Goal: Task Accomplishment & Management: Manage account settings

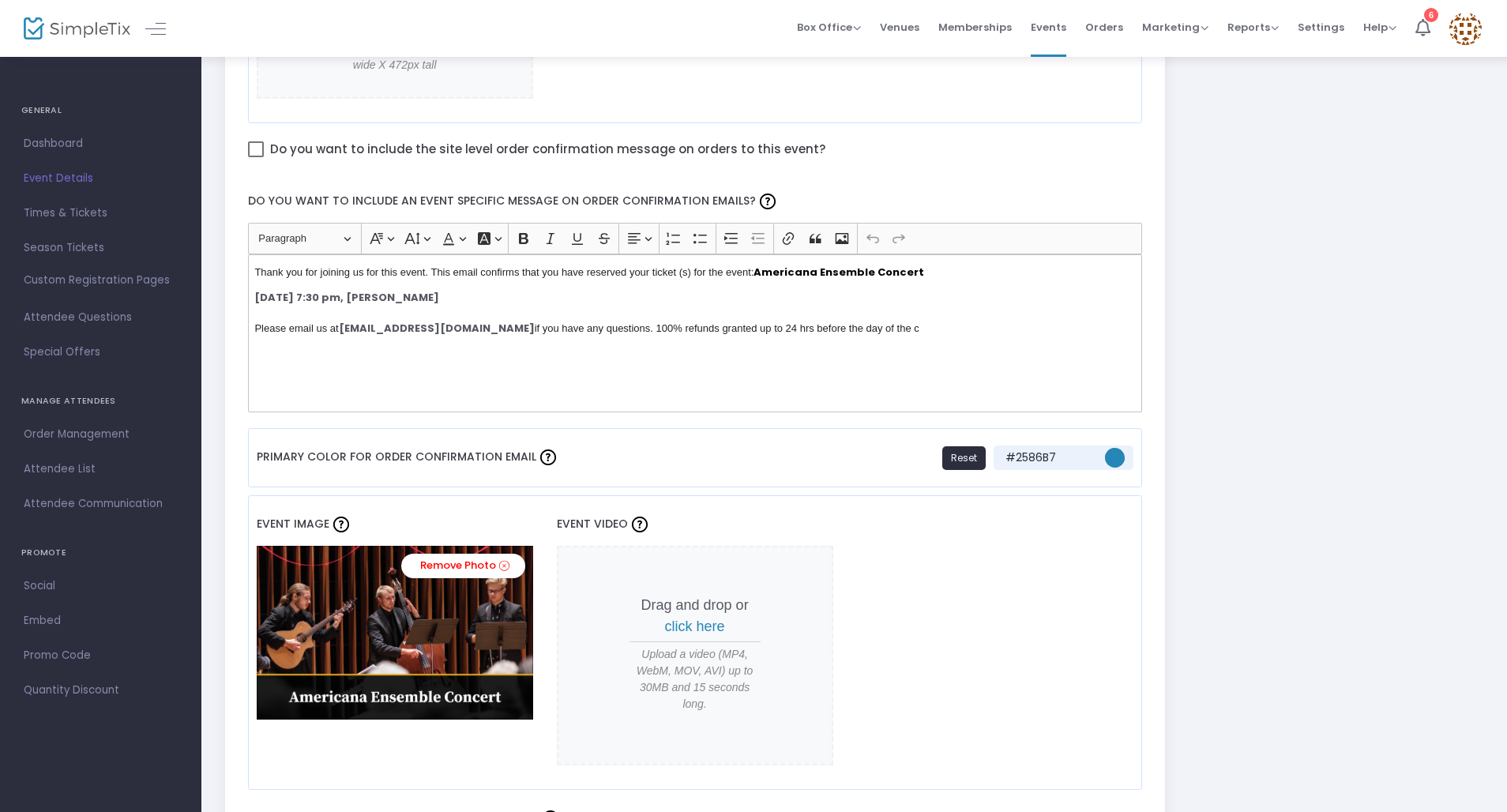
scroll to position [1001, 0]
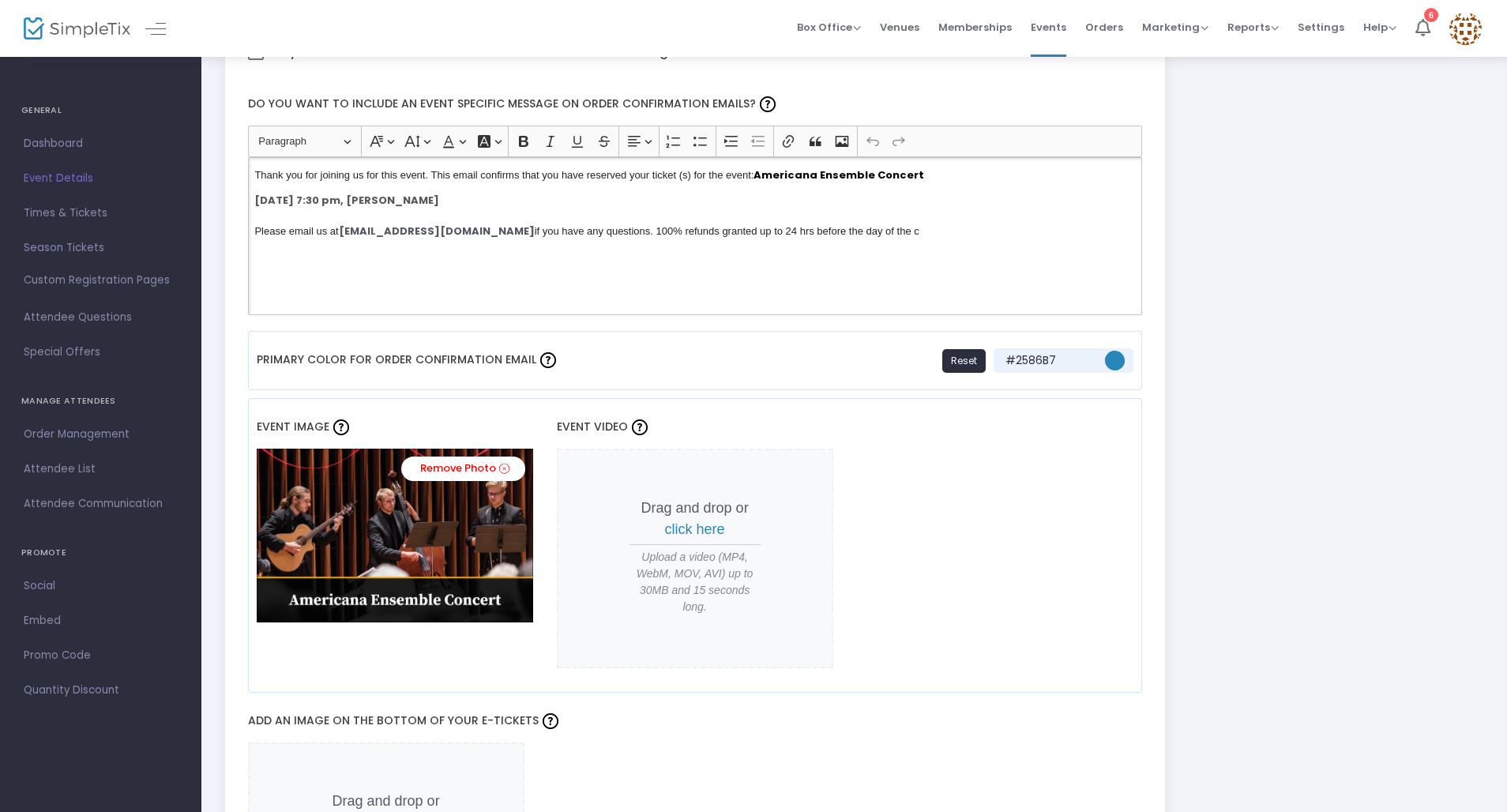
drag, startPoint x: 914, startPoint y: 253, endPoint x: 931, endPoint y: 153, distance: 101.4
click at [931, 153] on ckeditor "Heading Paragraph Paragraph Heading 1 Heading 2 Heading 3 Font Family Font Fami…" at bounding box center [696, 220] width 895 height 189
click at [825, 240] on div "Thank you for joining us for this event. This email confirms that you have rese…" at bounding box center [696, 236] width 895 height 158
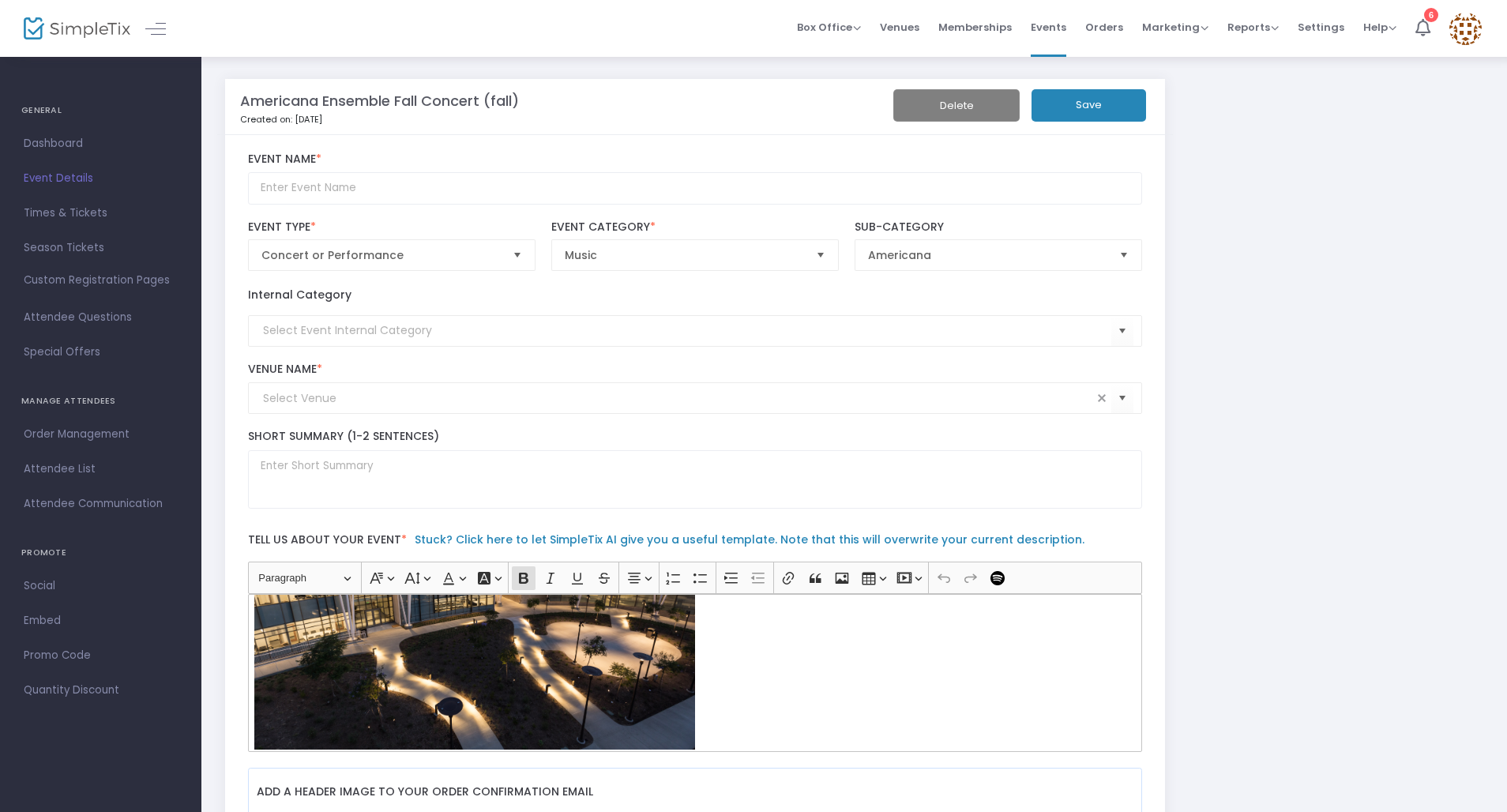
scroll to position [-1, 0]
click at [1102, 103] on button "Save" at bounding box center [1088, 105] width 115 height 32
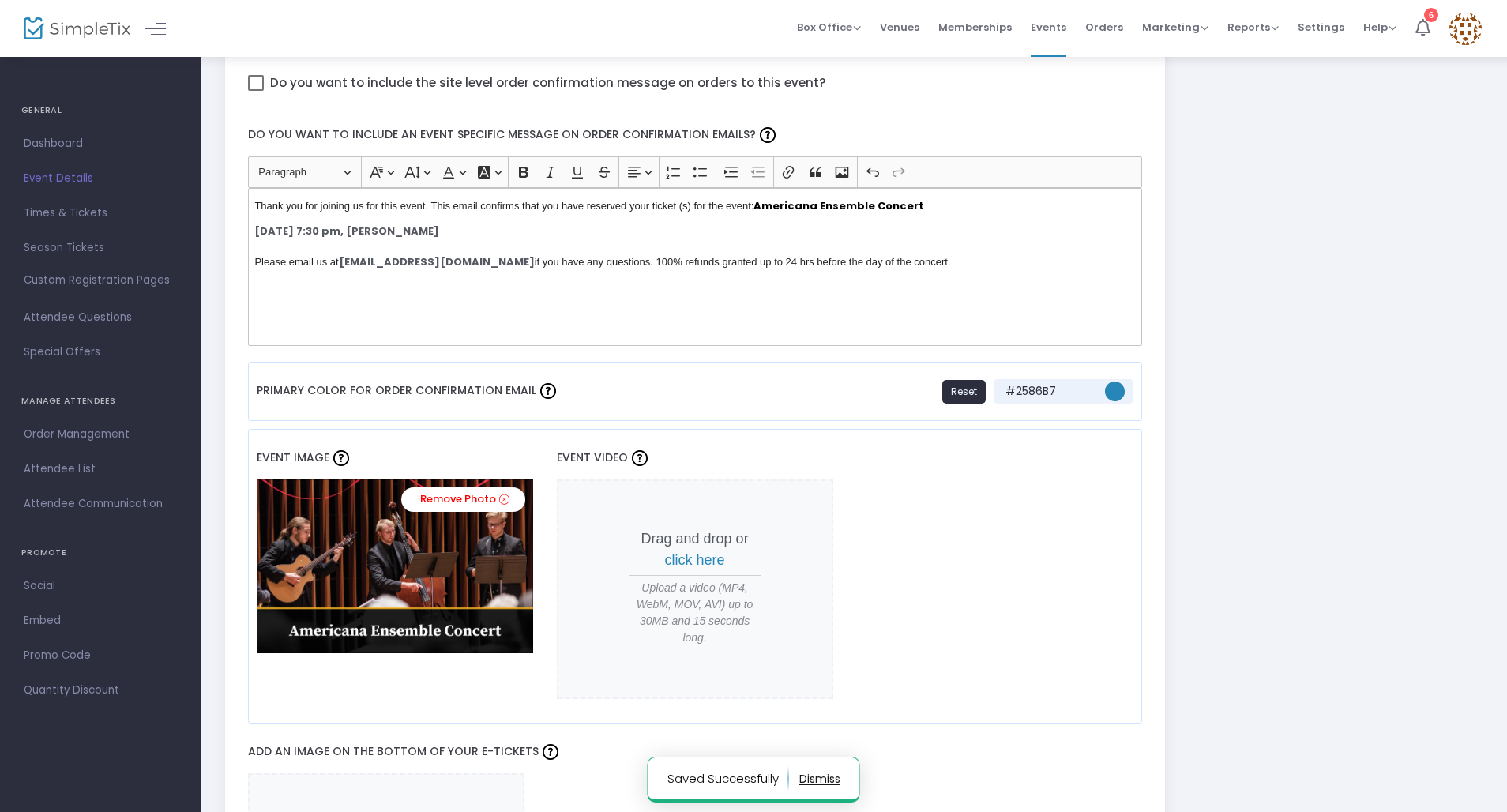
scroll to position [787, 0]
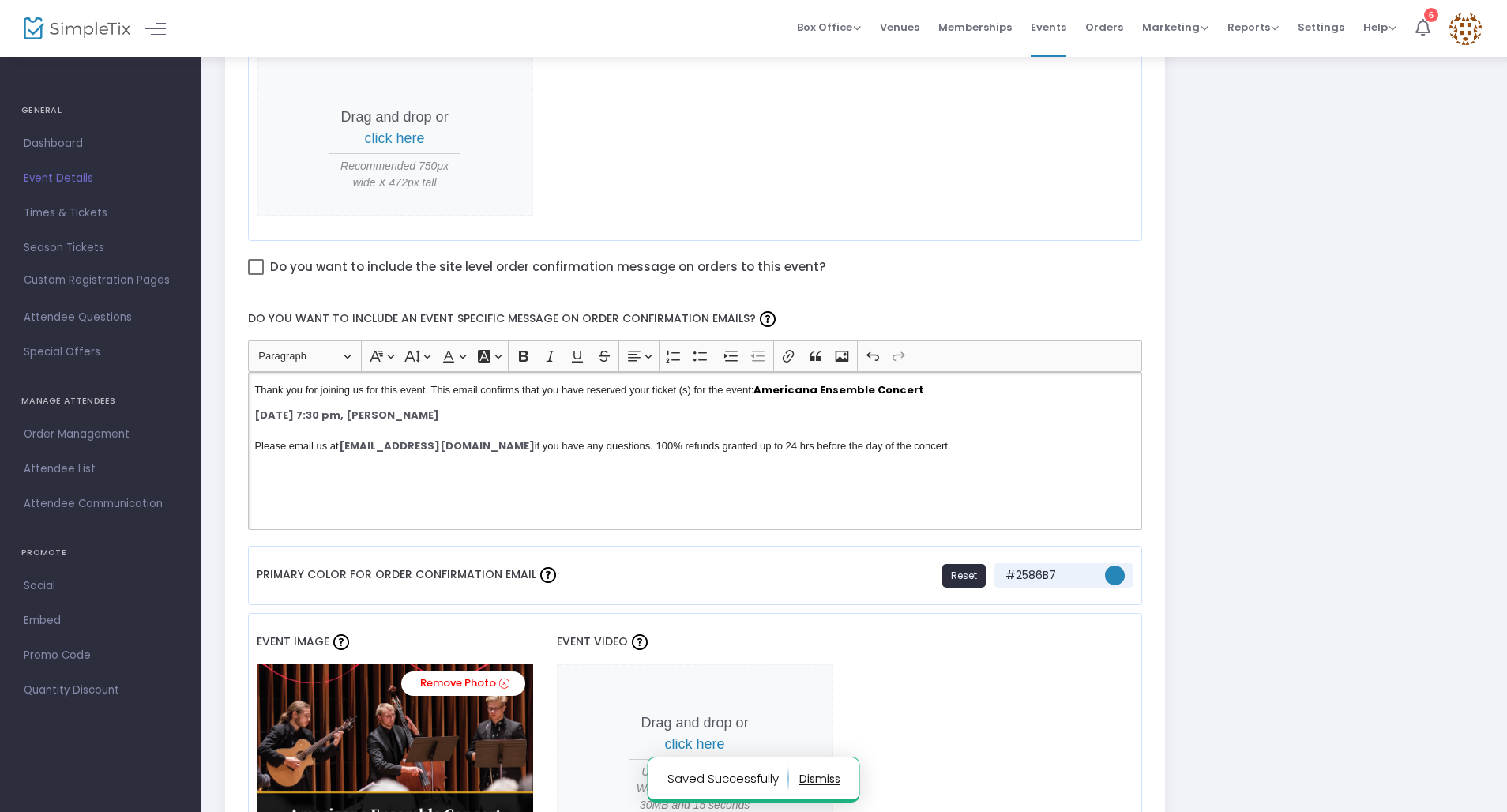
drag, startPoint x: 957, startPoint y: 447, endPoint x: 1001, endPoint y: 258, distance: 194.1
click at [1001, 258] on div "Event Name * Concert or Performance Event Type * Event Type is required Music E…" at bounding box center [696, 724] width 895 height 2778
copy div "Thank you for joining us for this event. This email confirms that you have rese…"
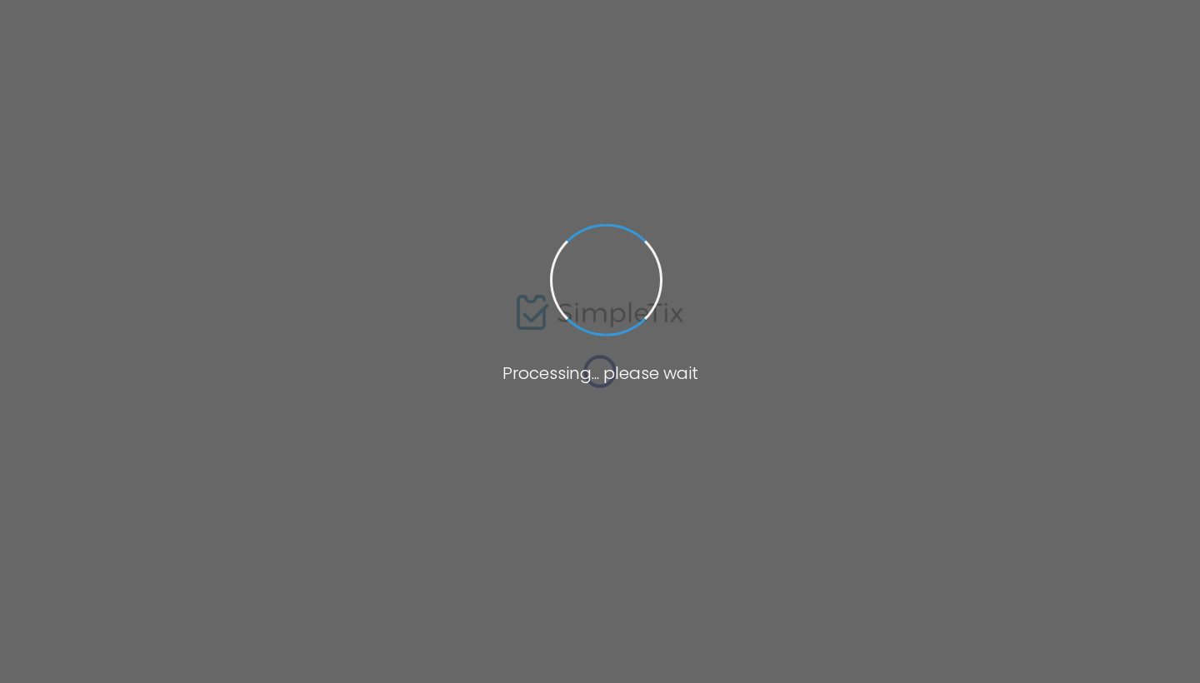
type input "HANSEI UNIVERSITY CONCERT CHOIR CONCERT"
type textarea "HANSEI UNIVERSITY CONCERT CHOIR CONCERTSaturday, [DATE] 7:00 pmBethel Church, I…"
type input "Buy Tickets"
type input "Bethel Church, Irvine (Bethel Church, Irvine)"
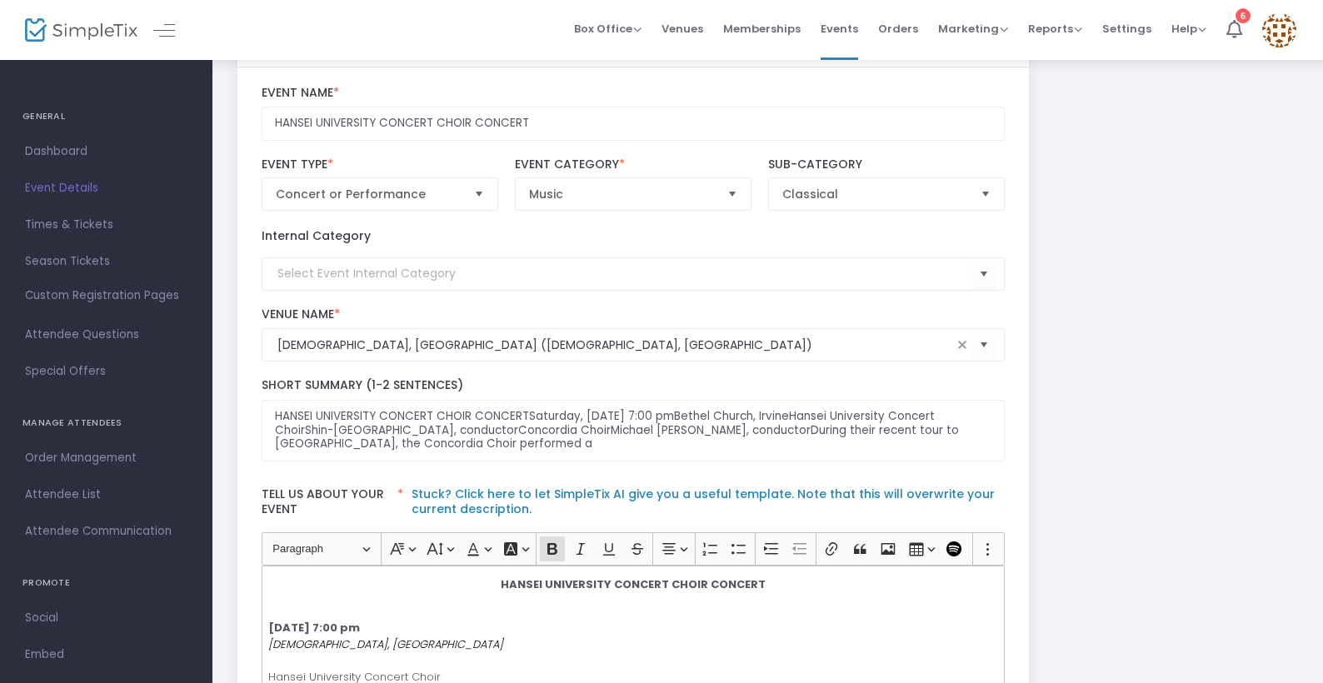
scroll to position [92, 0]
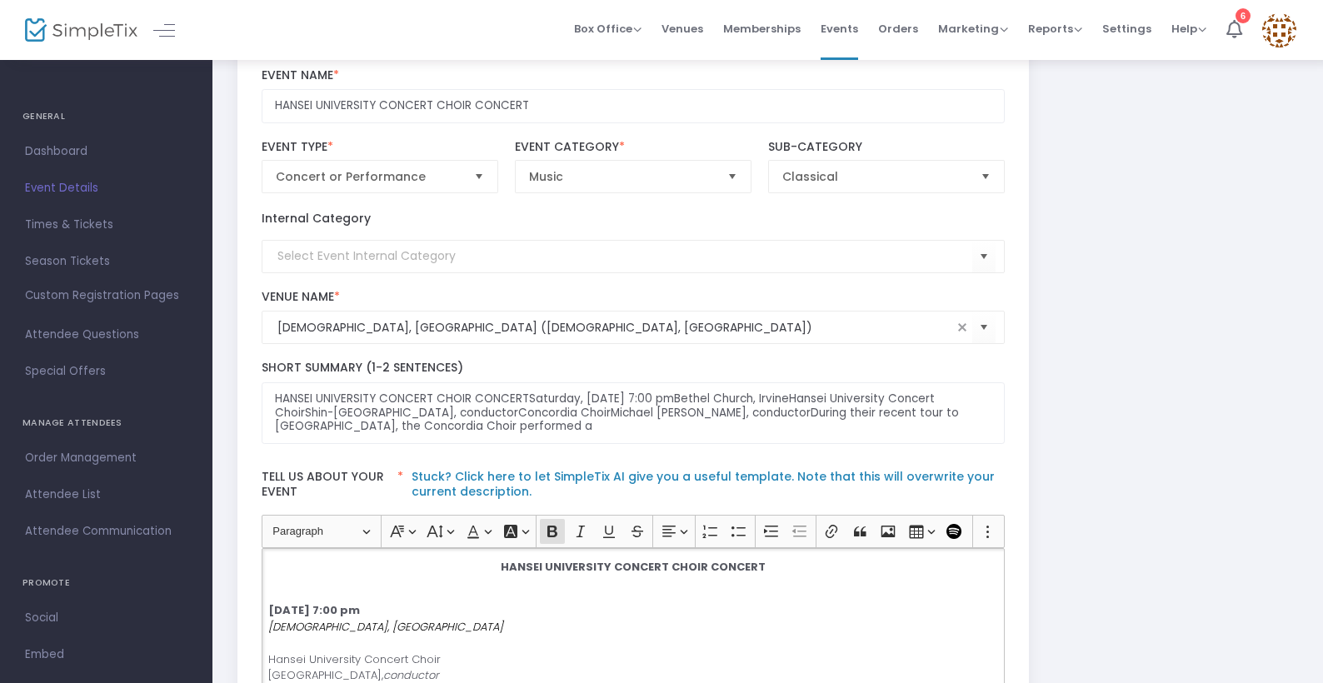
drag, startPoint x: 470, startPoint y: 611, endPoint x: 481, endPoint y: 546, distance: 65.9
click at [481, 532] on ckeditor "Heading Paragraph Paragraph Heading 1 Heading 2 Heading 3 Font Family Font Fami…" at bounding box center [634, 615] width 744 height 200
copy div "HANSEI UNIVERSITY CONCERT CHOIR CONCERT Saturday, January 24, 7:00 pm"
click at [547, 421] on textarea "HANSEI UNIVERSITY CONCERT CHOIR CONCERTSaturday, January 24, 7:00 pmBethel Chur…" at bounding box center [634, 413] width 744 height 62
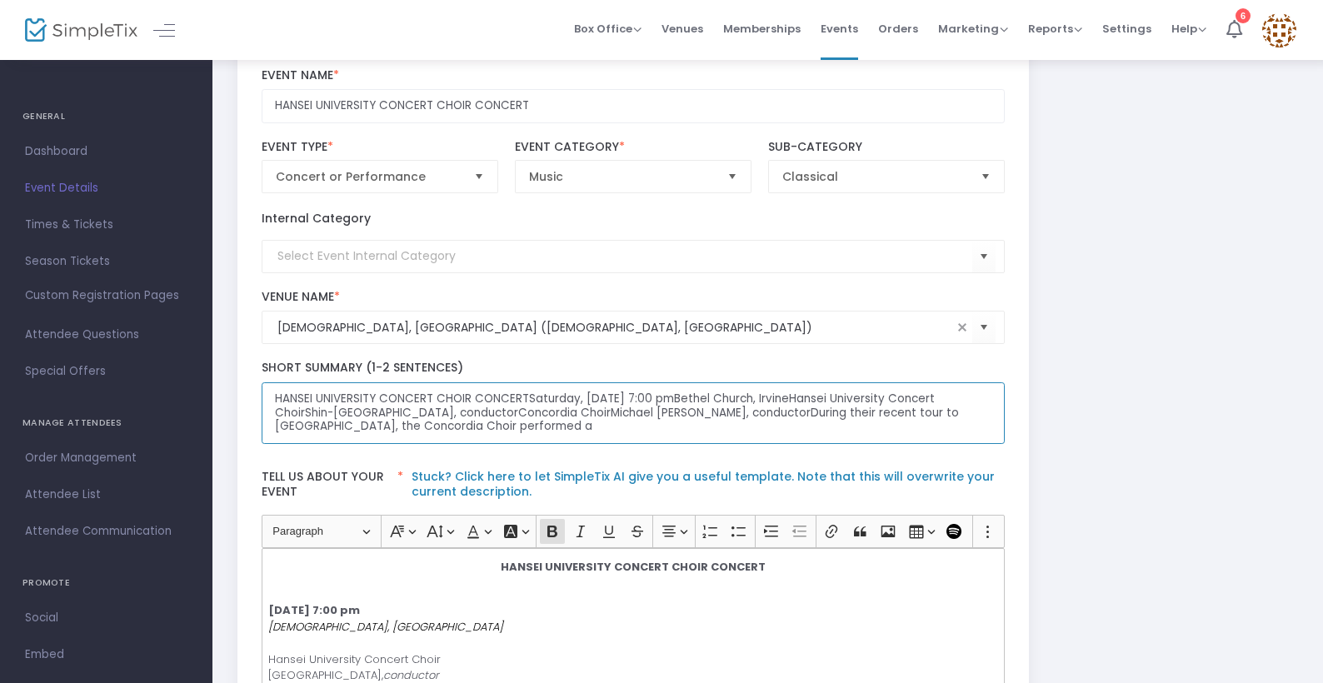
drag, startPoint x: 510, startPoint y: 433, endPoint x: 237, endPoint y: 380, distance: 278.4
paste textarea "Saturday, January 24, 7:00 pm"
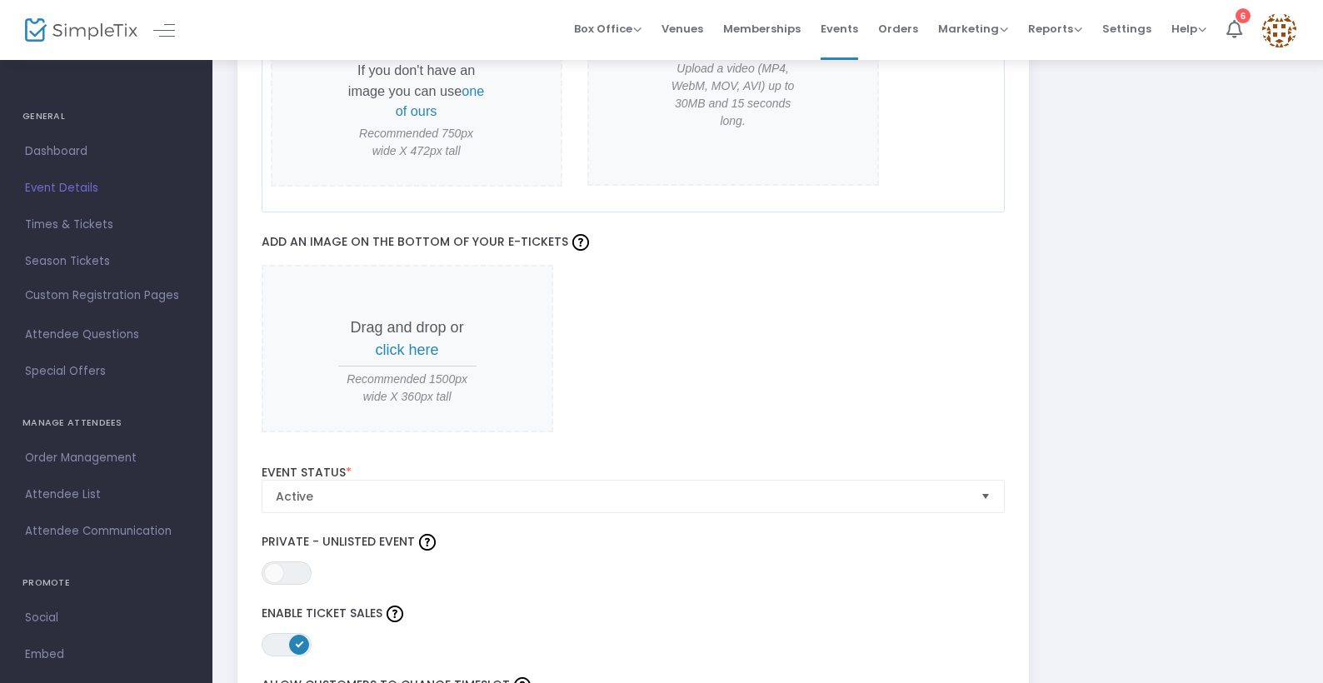
scroll to position [1644, 0]
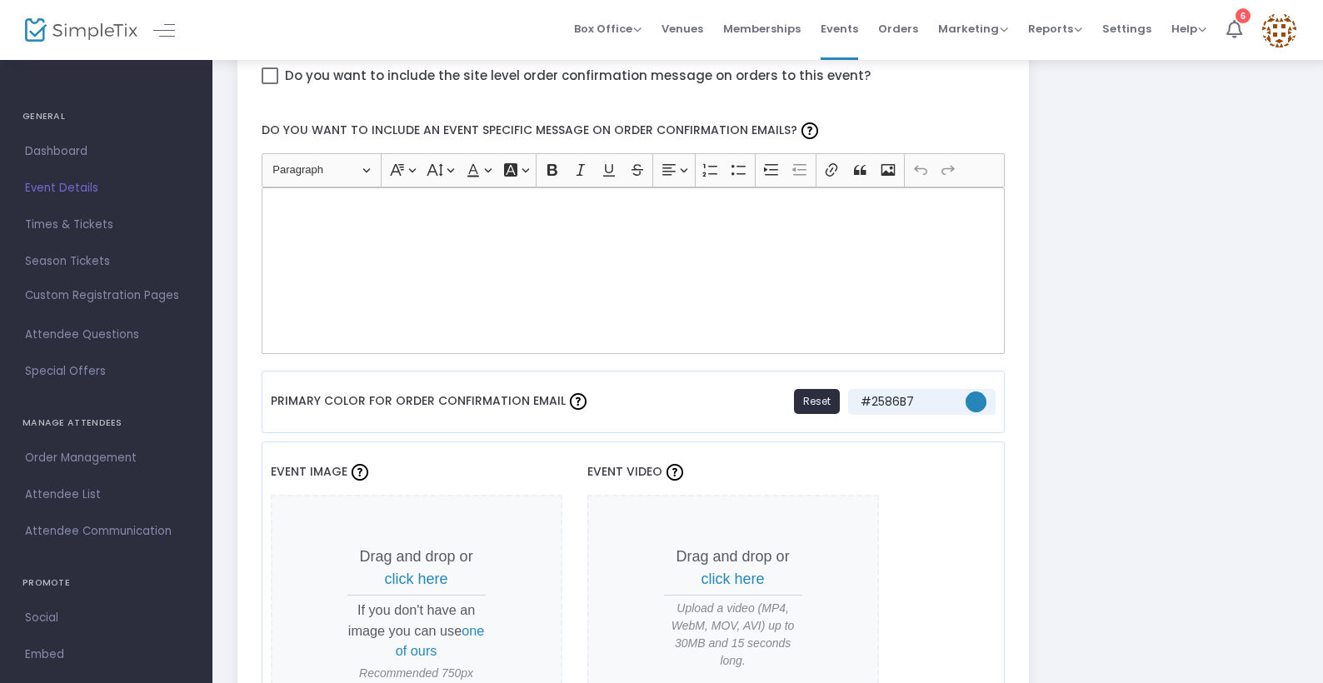
paste textarea "Thank you for joining us for this event. This email confirms that you have rese…"
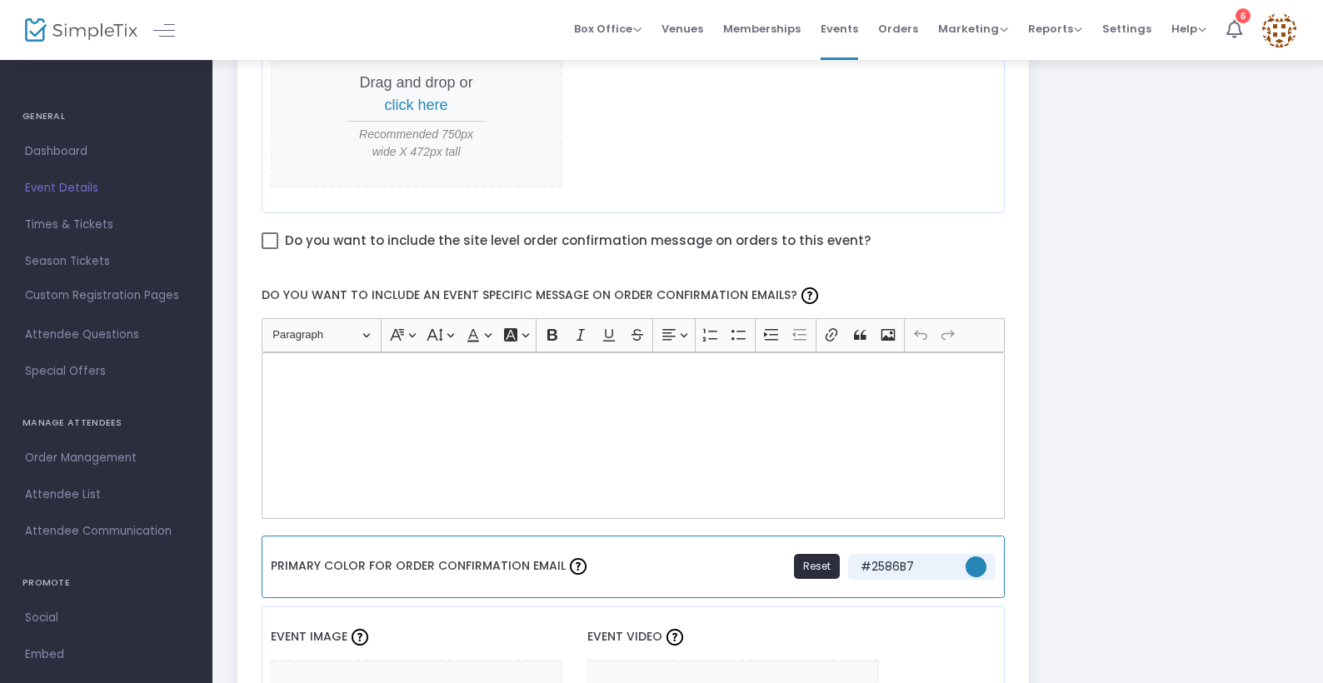
scroll to position [887, 0]
type textarea "HANSEI UNIVERSITY CONCERT CHOIR CONCERT Saturday, January 24, 7:00 pm"
click at [673, 411] on div "Rich Text Editor, main" at bounding box center [634, 435] width 744 height 167
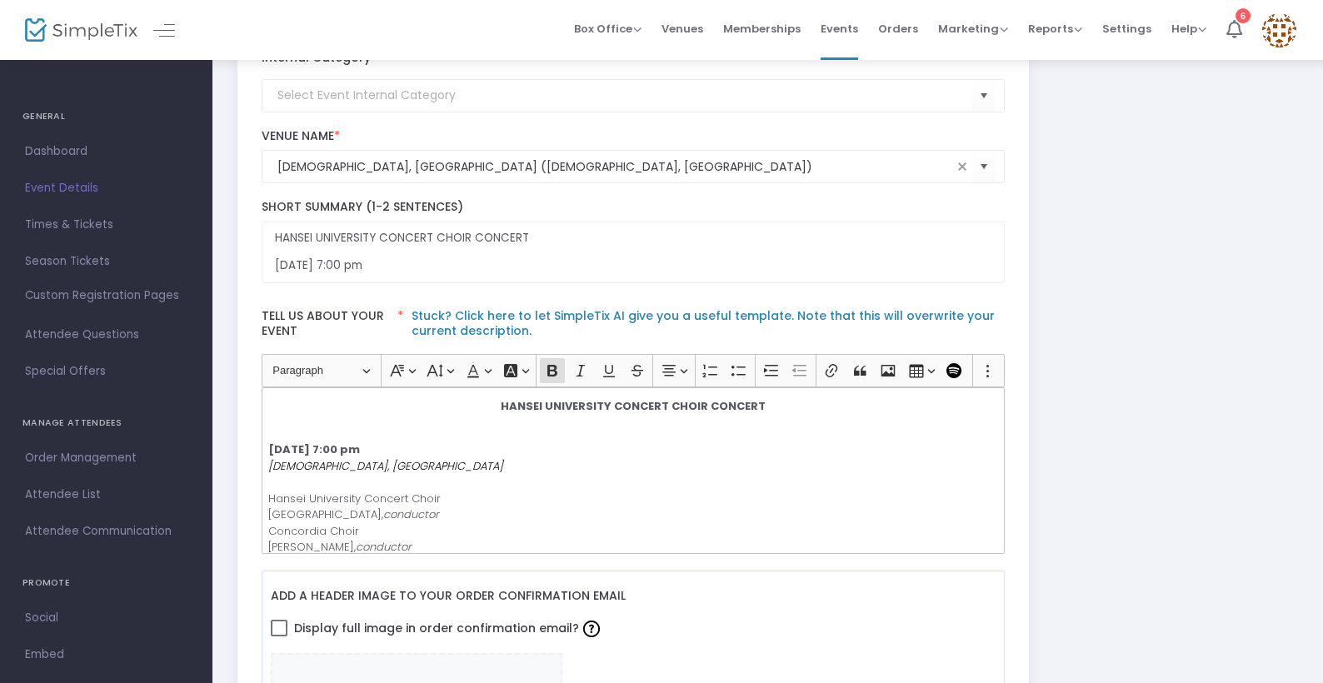
scroll to position [0, 0]
drag, startPoint x: 737, startPoint y: 409, endPoint x: 470, endPoint y: 405, distance: 267.5
click at [470, 405] on p "HANSEI UNIVERSITY CONCERT CHOIR CONCERT" at bounding box center [632, 414] width 729 height 32
copy strong "HANSEI UNIVERSITY CONCERT CHOIR CONCERT"
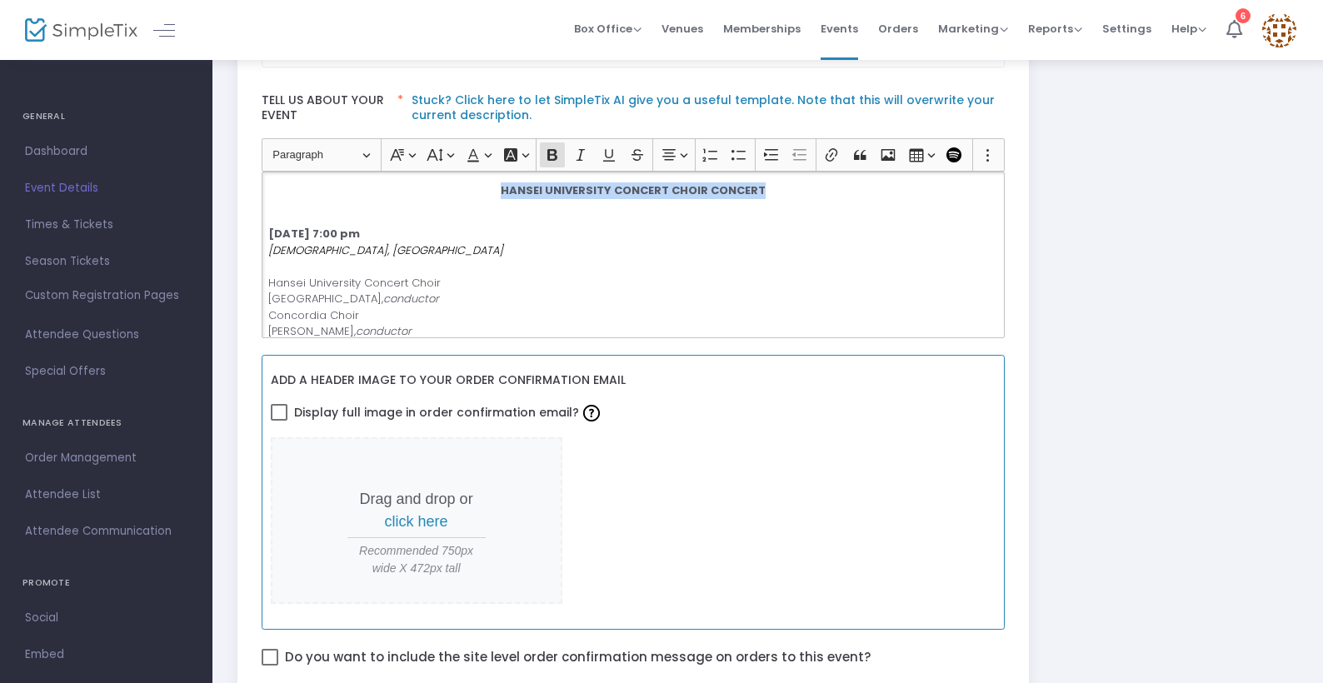
scroll to position [953, 0]
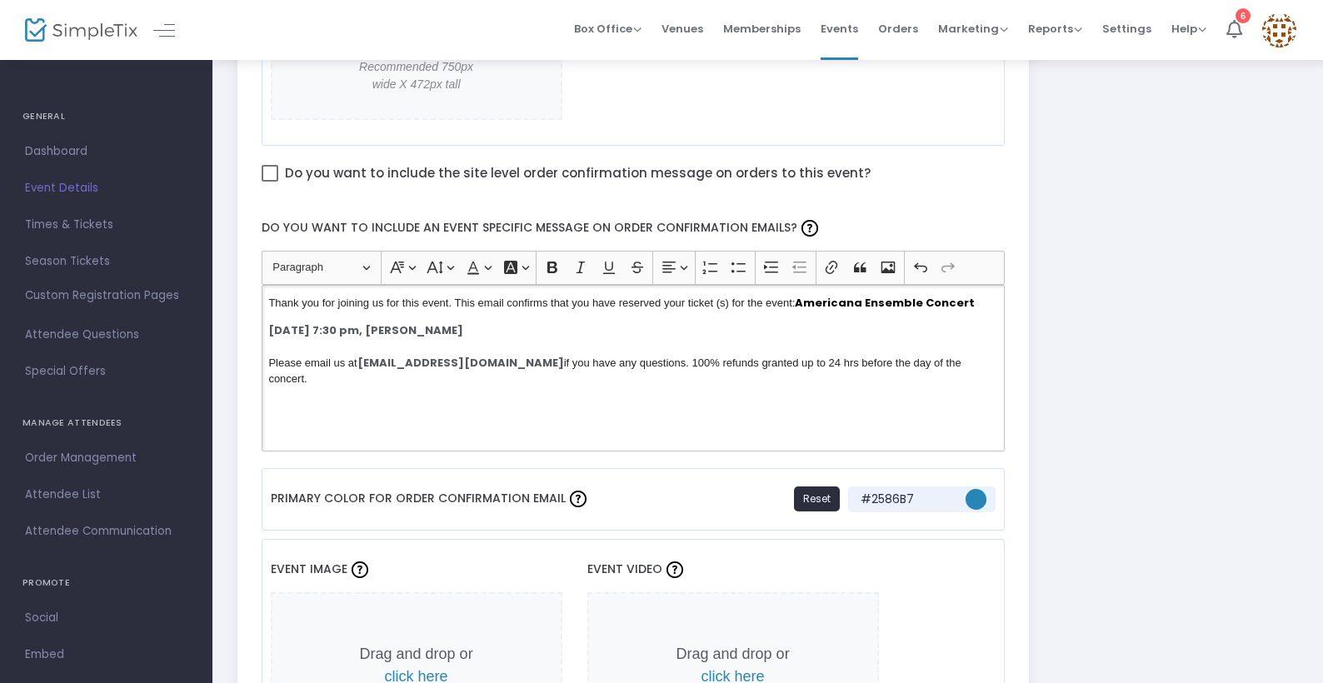
click at [802, 295] on strong "Americana Ensemble Concert" at bounding box center [885, 303] width 180 height 16
drag, startPoint x: 802, startPoint y: 301, endPoint x: 972, endPoint y: 307, distance: 169.2
click at [972, 307] on p "Thank you for joining us for this event. This email confirms that you have rese…" at bounding box center [632, 303] width 729 height 17
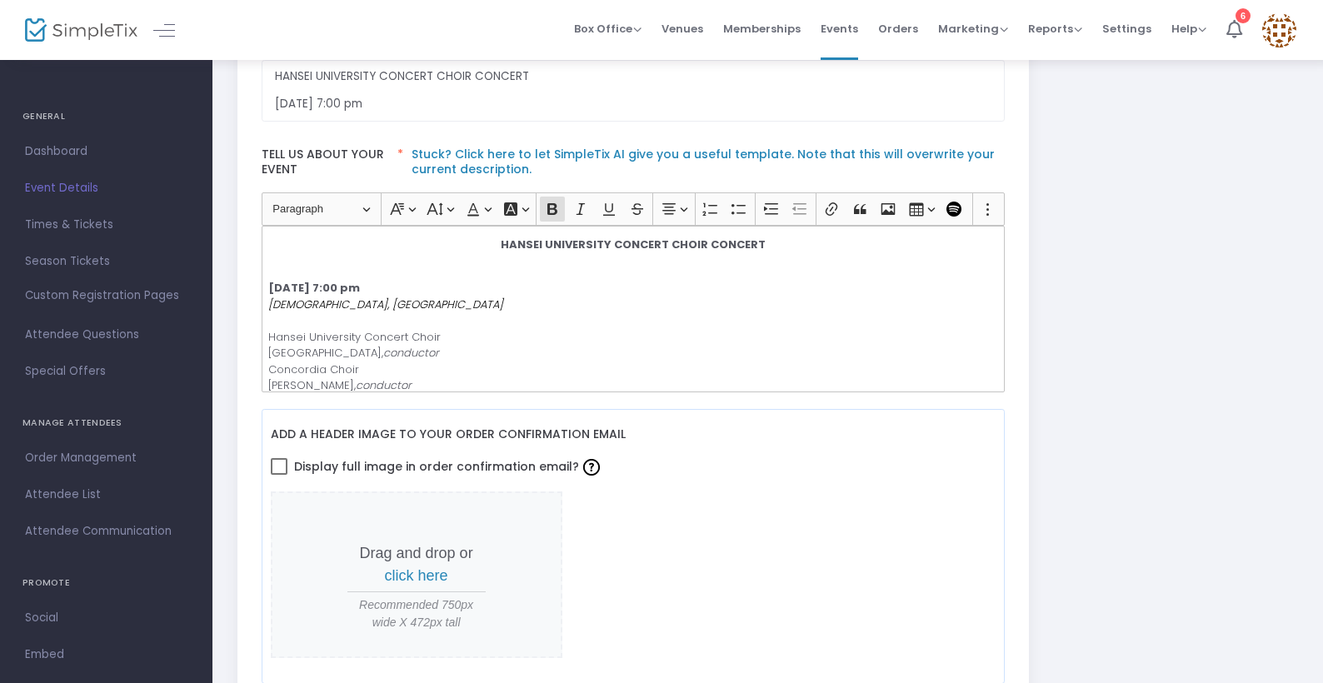
scroll to position [381, 0]
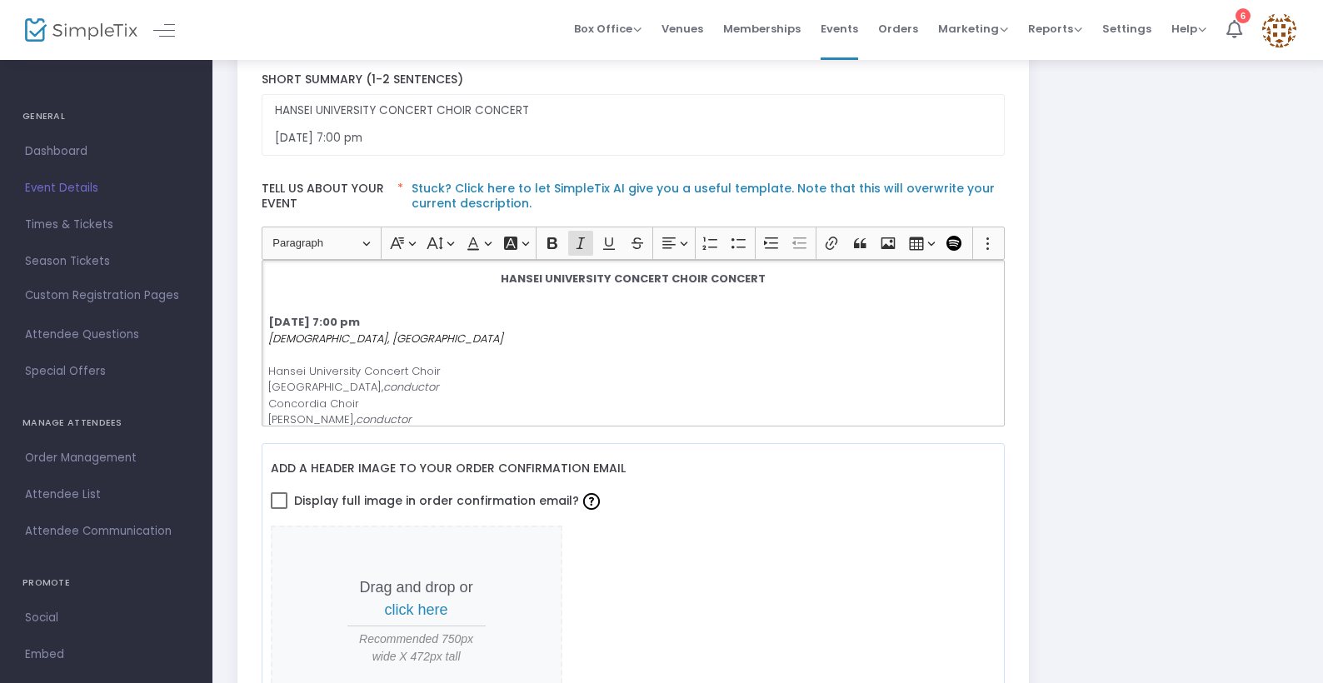
click at [438, 333] on p "Saturday, January 24, 7:00 pm Bethel Church, Irvine Hansei University Concert C…" at bounding box center [632, 436] width 729 height 244
drag, startPoint x: 453, startPoint y: 322, endPoint x: 195, endPoint y: 317, distance: 258.3
copy strong "Saturday, January 24, 7:00 pm"
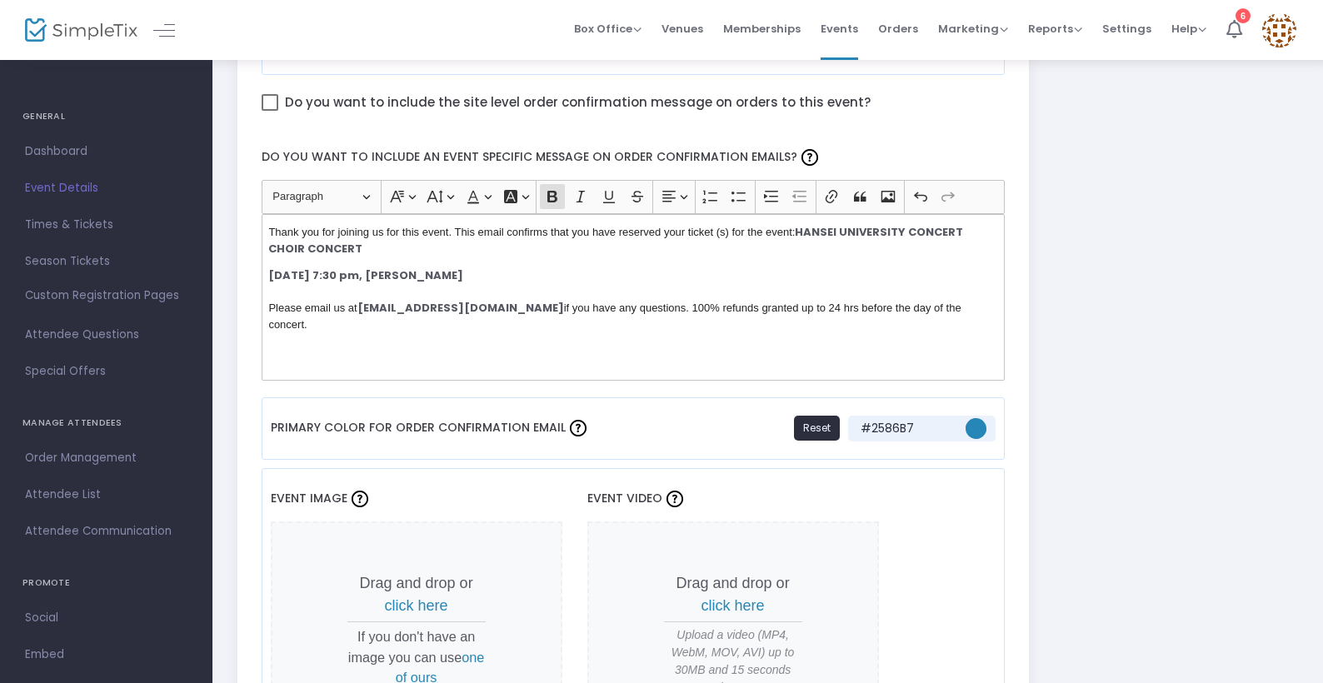
scroll to position [1013, 0]
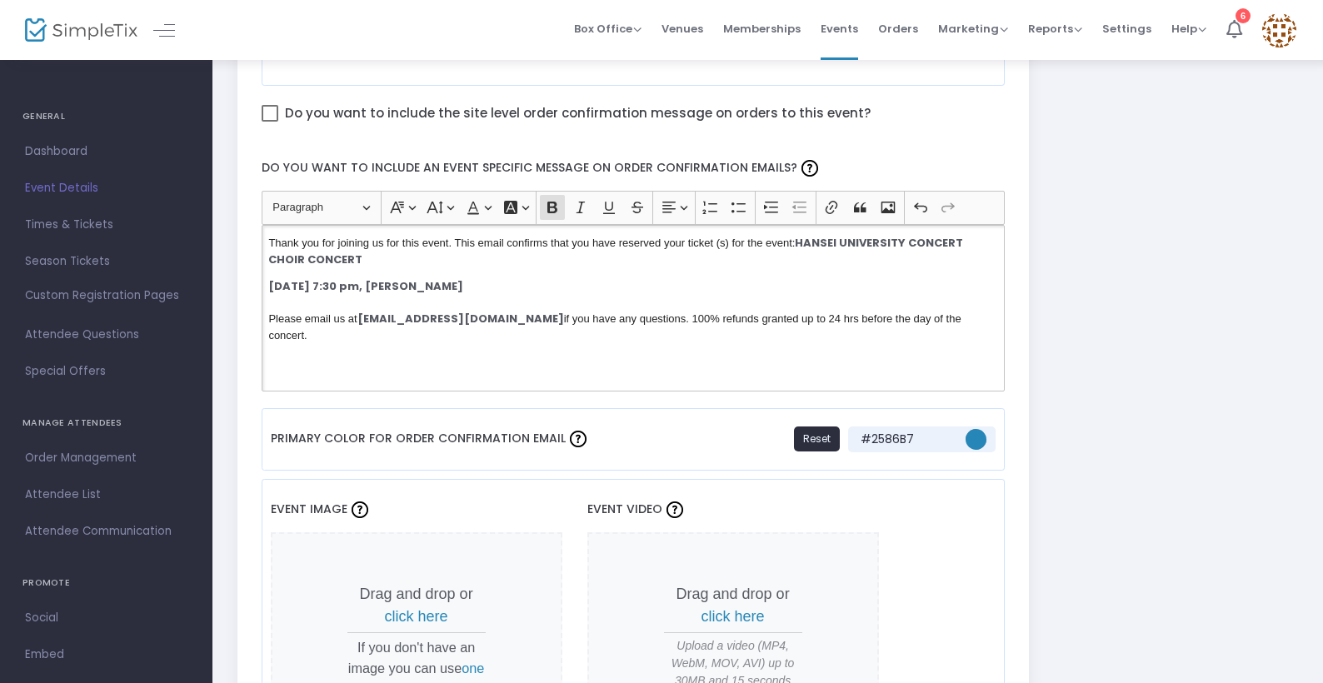
drag, startPoint x: 505, startPoint y: 289, endPoint x: 227, endPoint y: 292, distance: 277.5
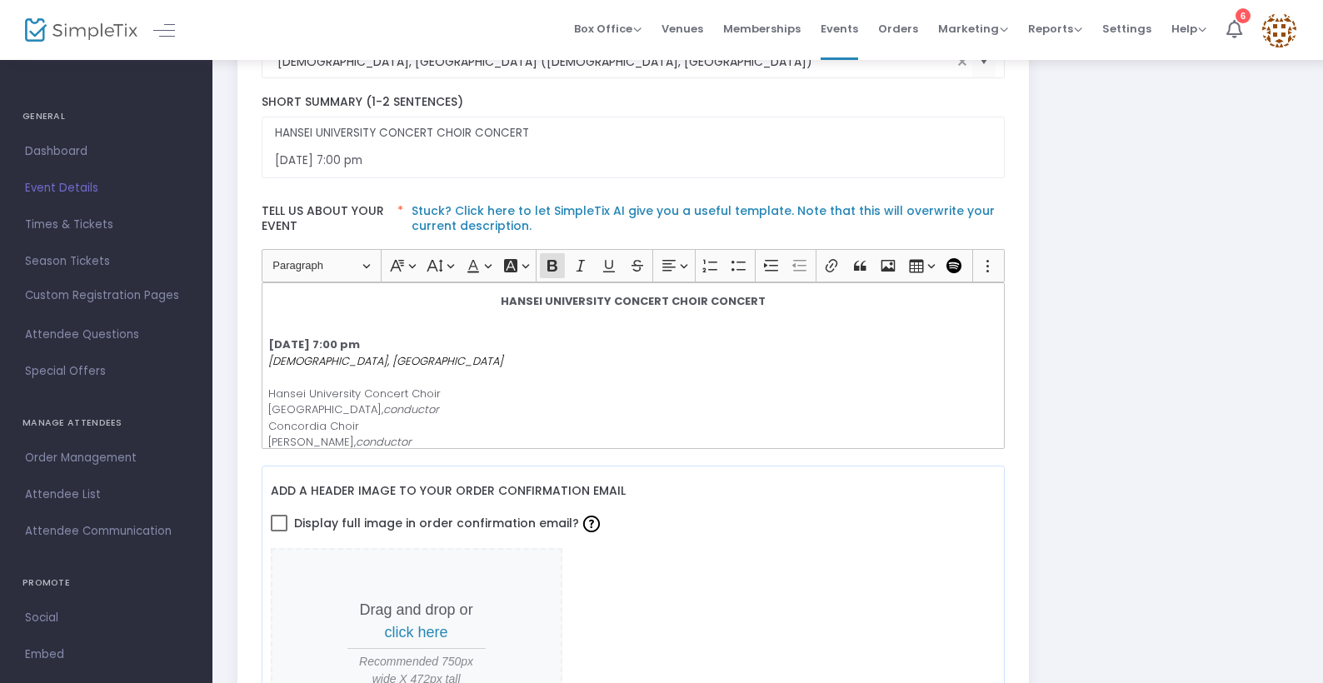
scroll to position [0, 0]
drag, startPoint x: 409, startPoint y: 360, endPoint x: 195, endPoint y: 360, distance: 214.1
copy icon "Bethel Church, Irvine"
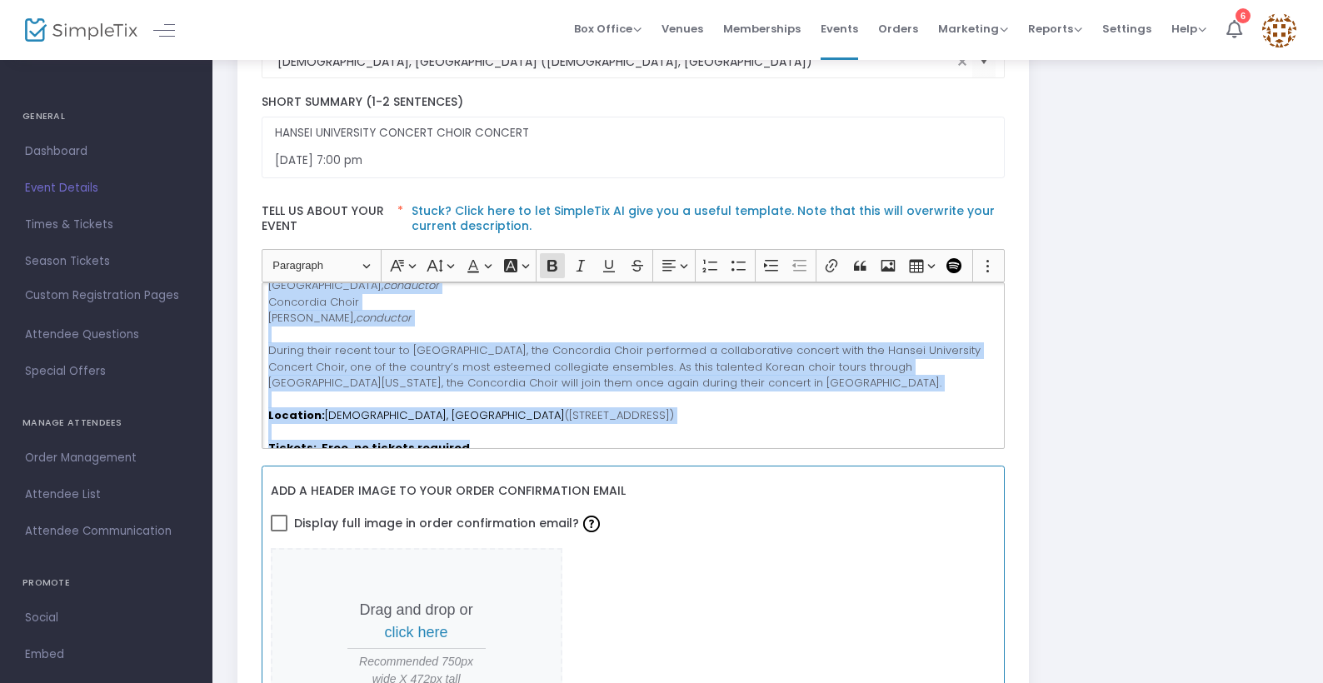
scroll to position [134, 0]
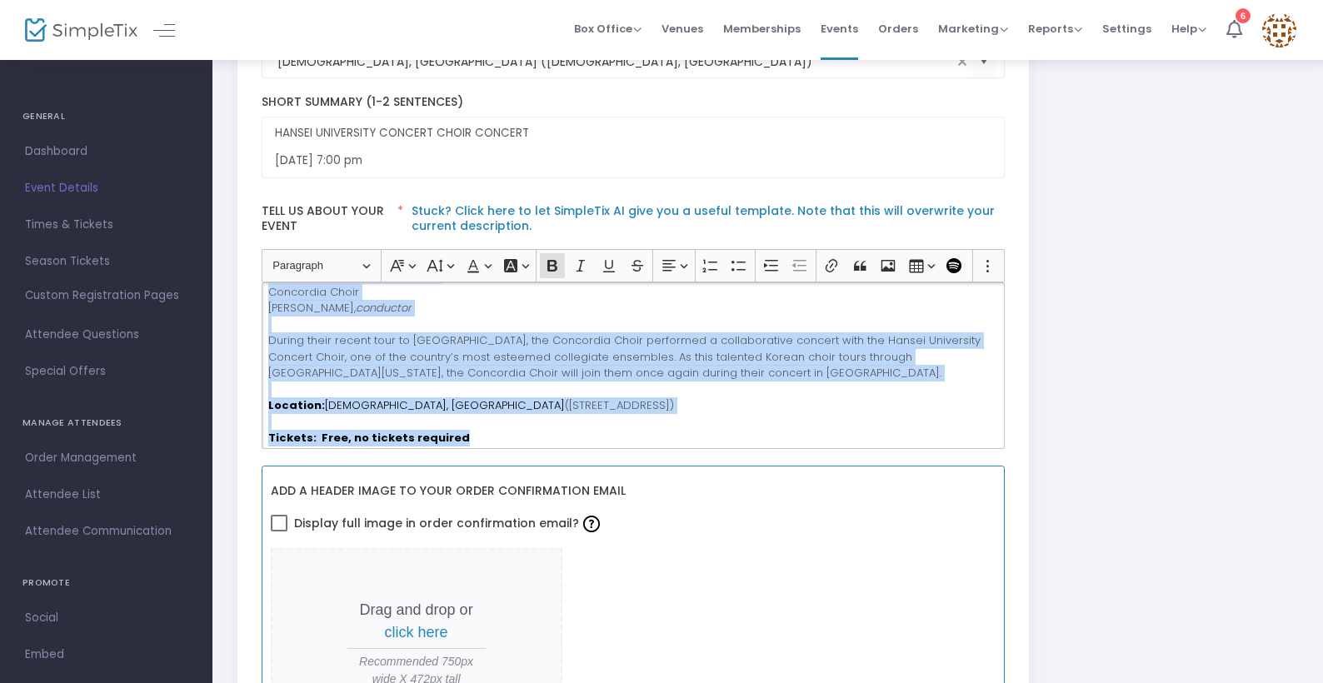
drag, startPoint x: 268, startPoint y: 343, endPoint x: 585, endPoint y: 507, distance: 356.2
copy p "Saturday, January 24, 7:00 pm Bethel Church, Irvine Hansei University Concert C…"
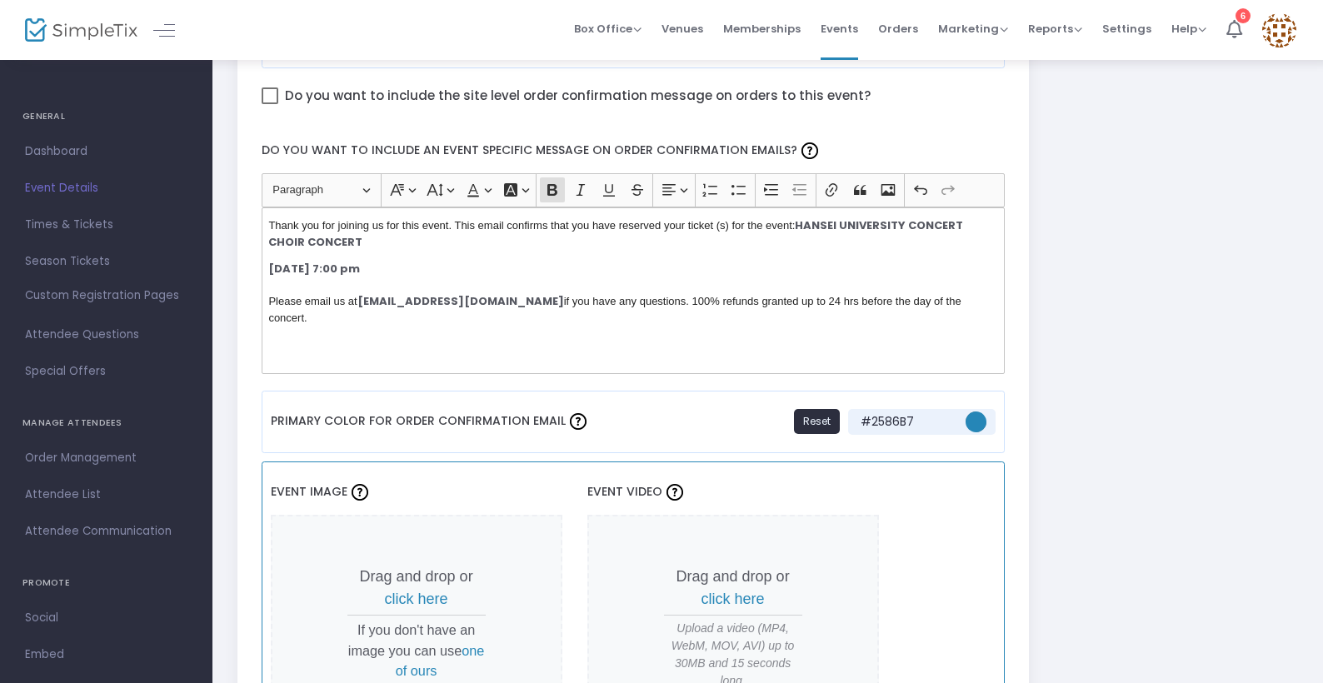
scroll to position [993, 0]
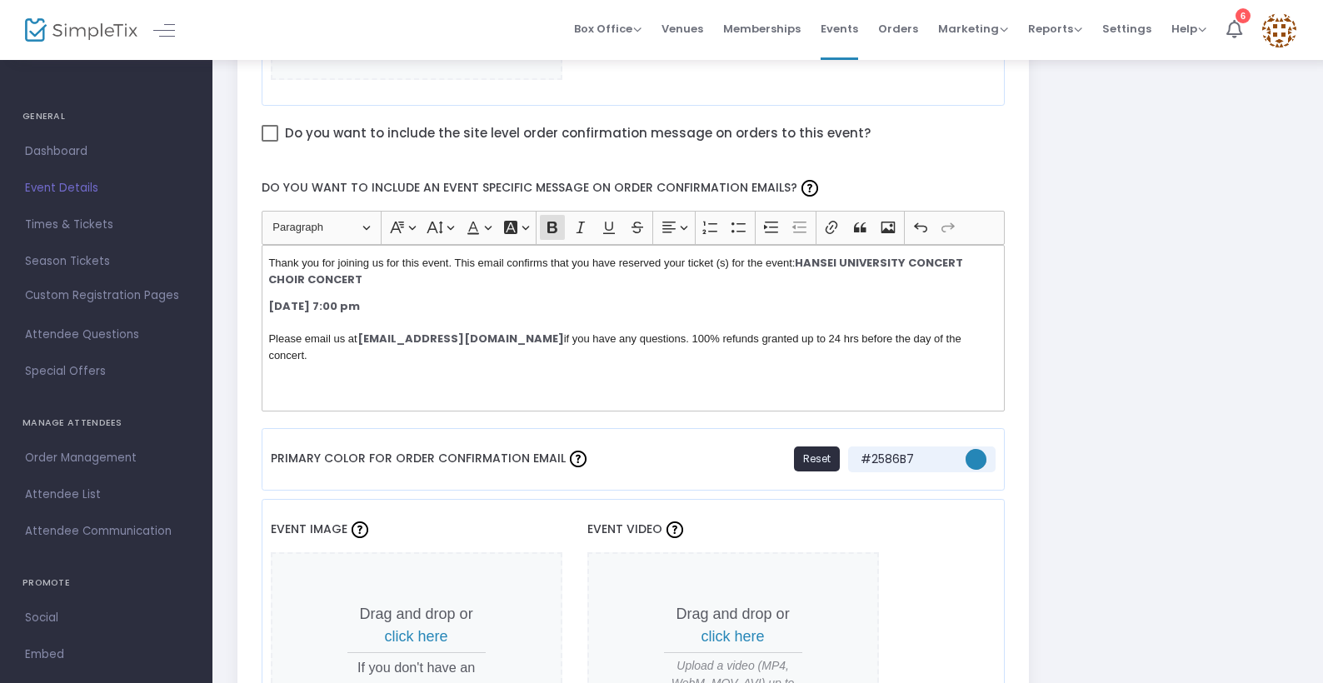
click at [289, 342] on span "Please email us at" at bounding box center [312, 338] width 88 height 12
drag, startPoint x: 282, startPoint y: 337, endPoint x: 525, endPoint y: 500, distance: 292.3
click at [525, 500] on div "HANSEI UNIVERSITY CONCERT CHOIR CONCERT Event Name * Concert or Performance Eve…" at bounding box center [634, 609] width 744 height 2948
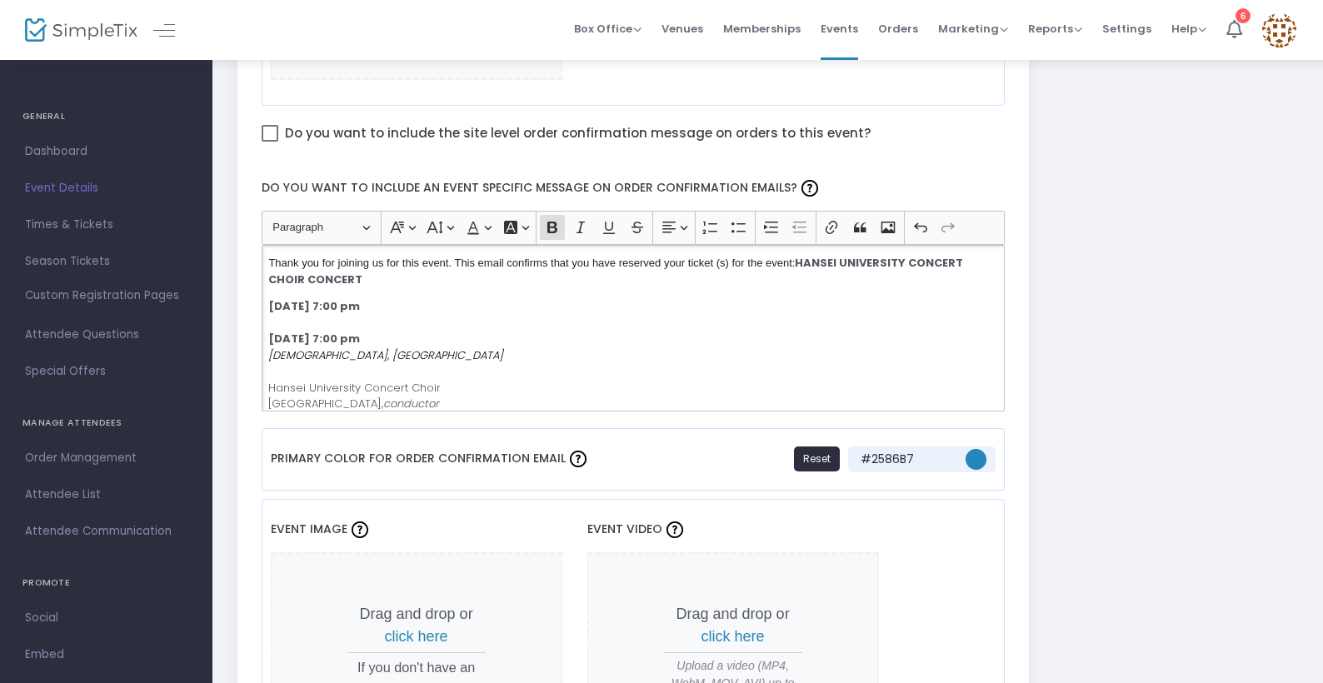
scroll to position [939, 0]
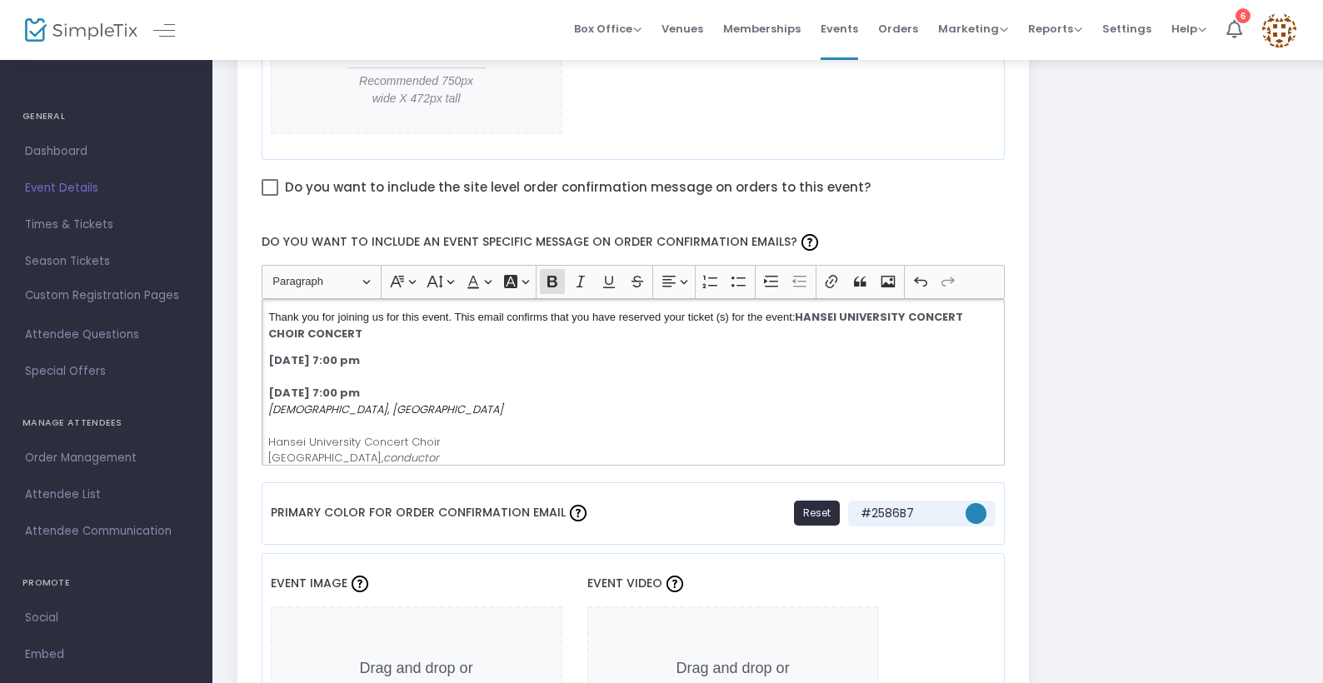
drag, startPoint x: 495, startPoint y: 358, endPoint x: 213, endPoint y: 352, distance: 281.7
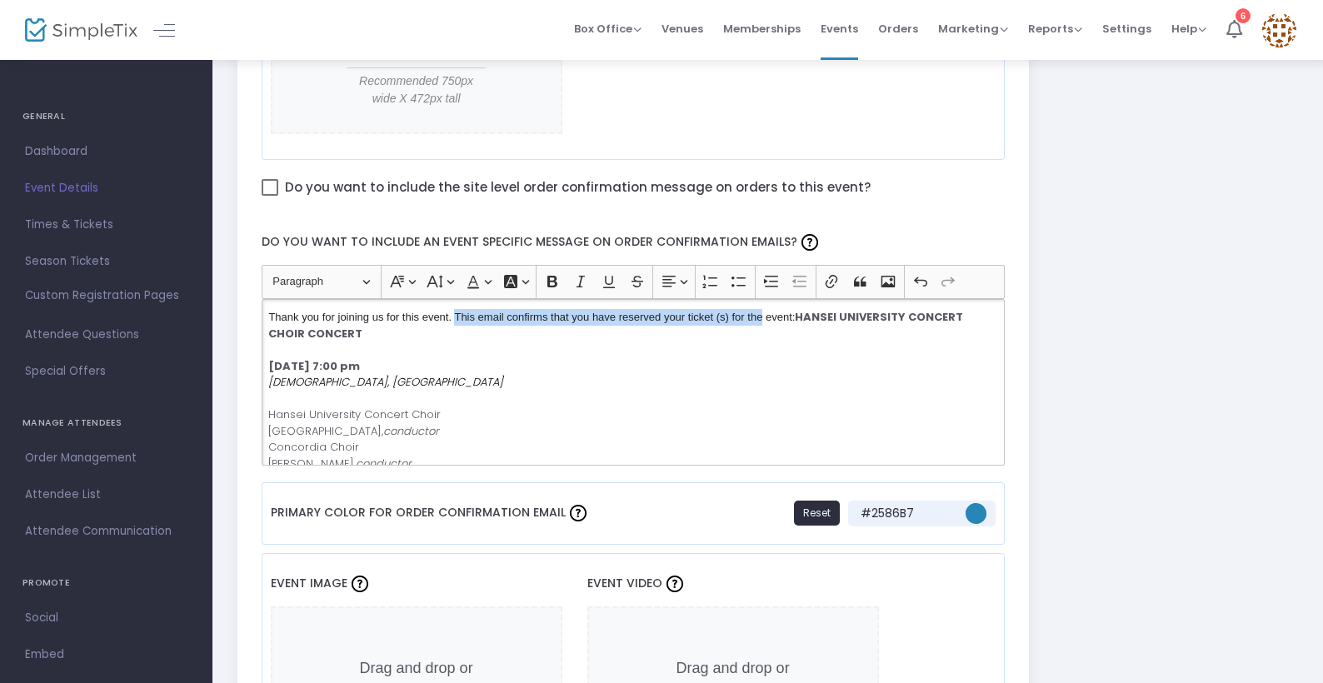
drag, startPoint x: 764, startPoint y: 318, endPoint x: 454, endPoint y: 319, distance: 309.9
click at [454, 319] on span "Thank you for joining us for this event. This email confirms that you have rese…" at bounding box center [531, 317] width 527 height 12
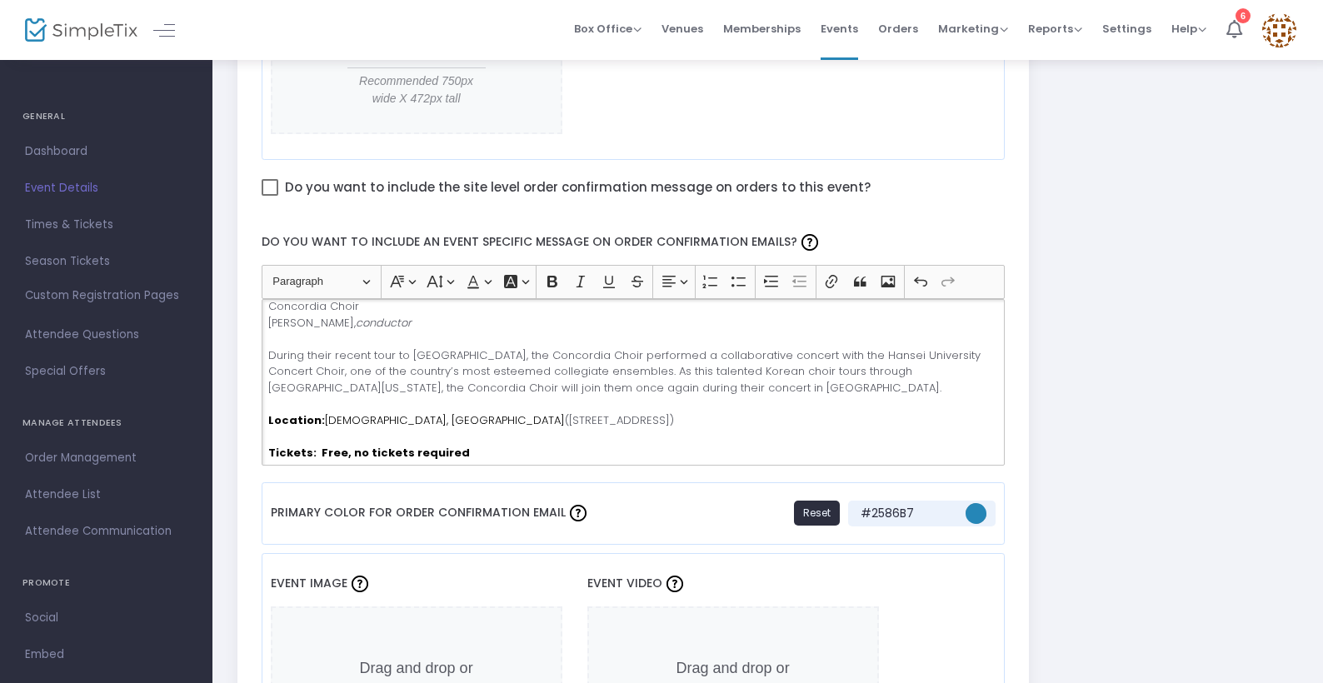
scroll to position [139, 0]
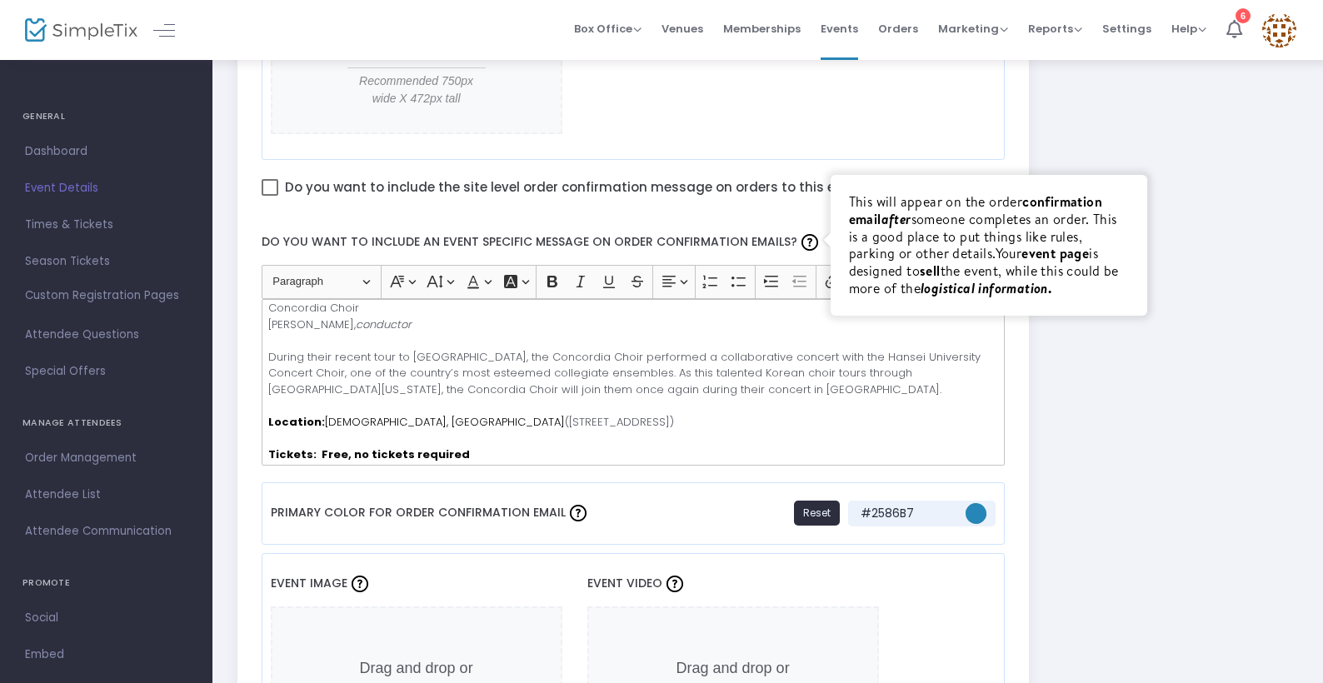
drag, startPoint x: 731, startPoint y: 467, endPoint x: 735, endPoint y: 407, distance: 60.1
click at [735, 407] on div "Do you want to include an event specific message on order confirmation emails? …" at bounding box center [633, 343] width 760 height 262
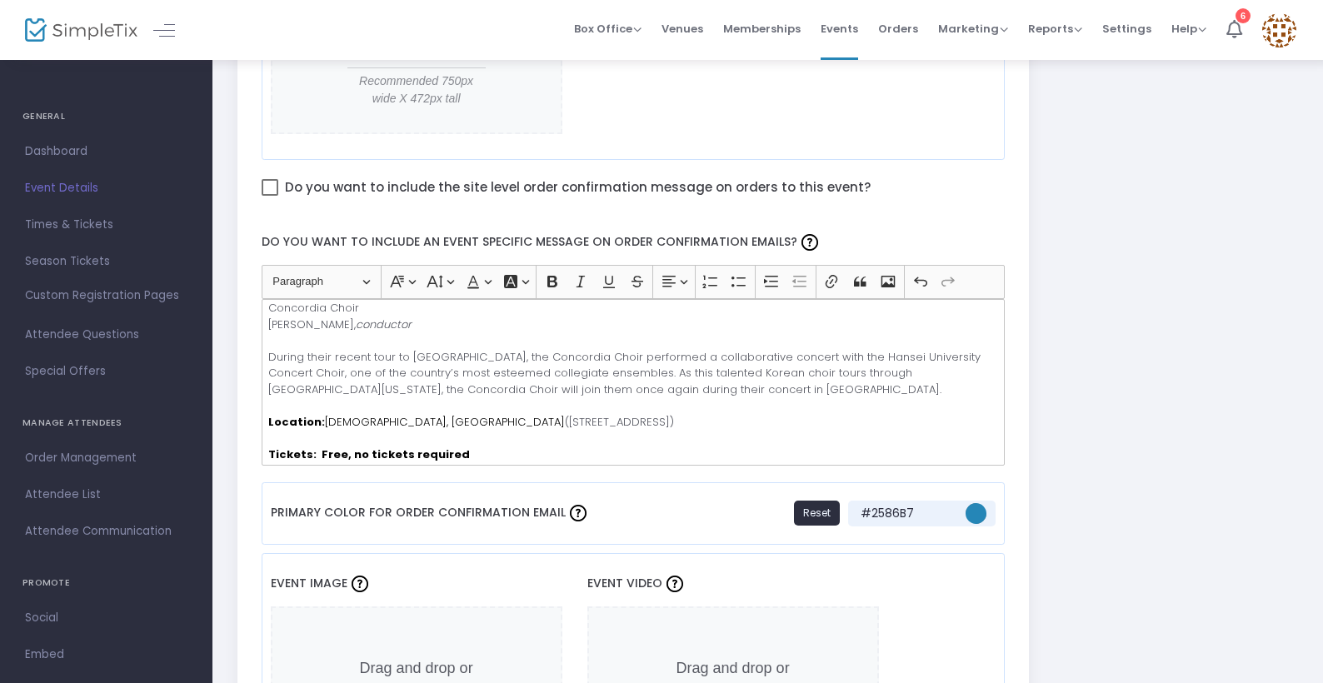
click at [735, 407] on p "Thank you for joining us for this event. This email confirms that you have rese…" at bounding box center [632, 316] width 729 height 292
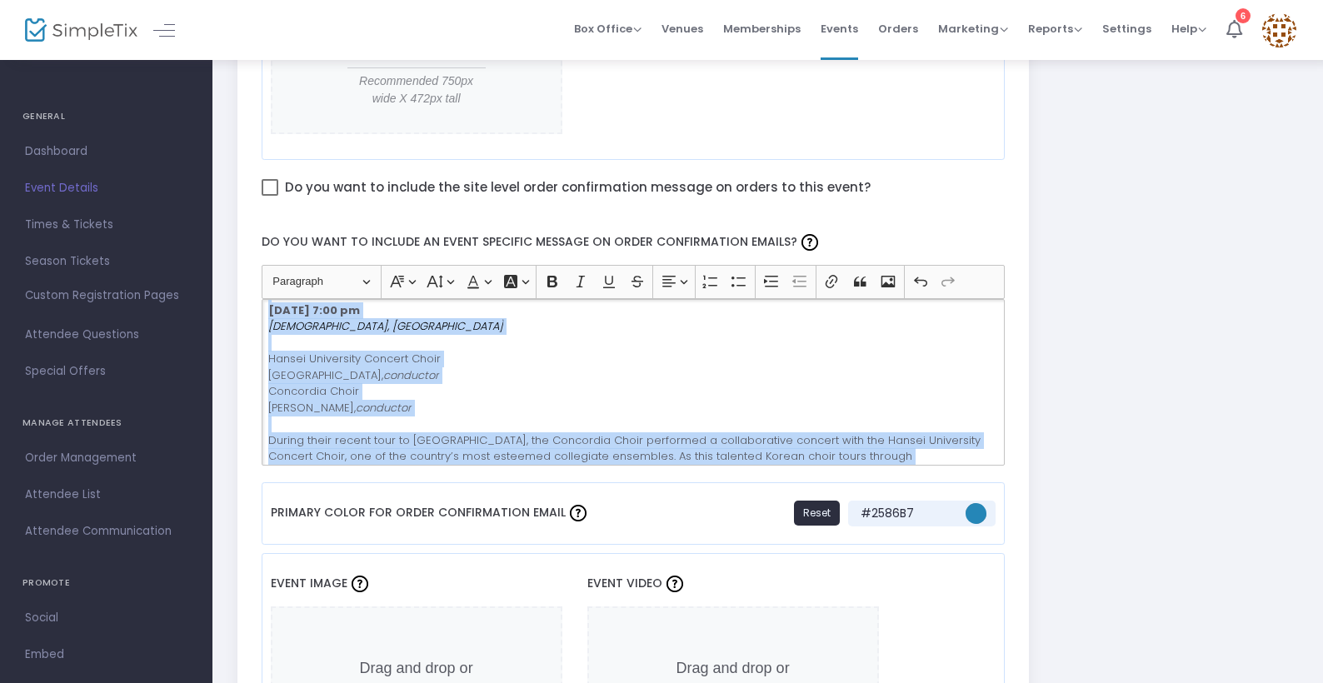
scroll to position [0, 0]
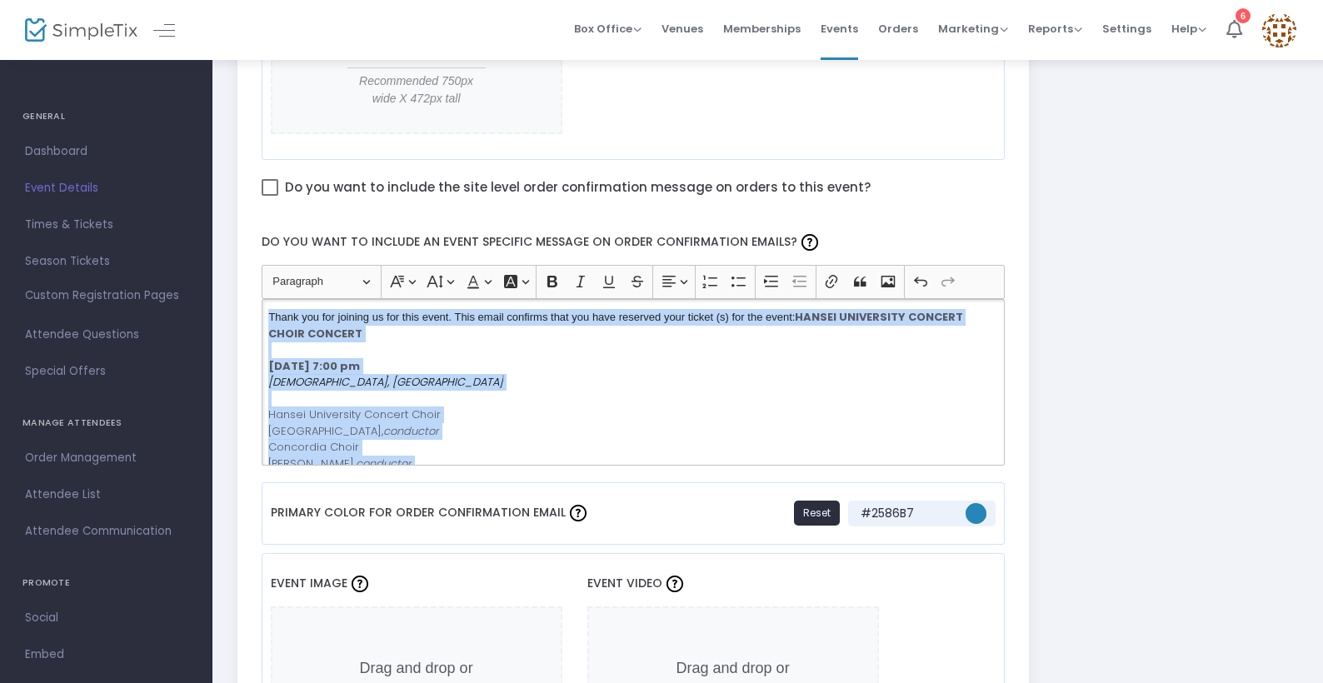
drag, startPoint x: 465, startPoint y: 447, endPoint x: 455, endPoint y: 207, distance: 240.2
click at [455, 207] on div "HANSEI UNIVERSITY CONCERT CHOIR CONCERT Event Name * Concert or Performance Eve…" at bounding box center [634, 663] width 744 height 2948
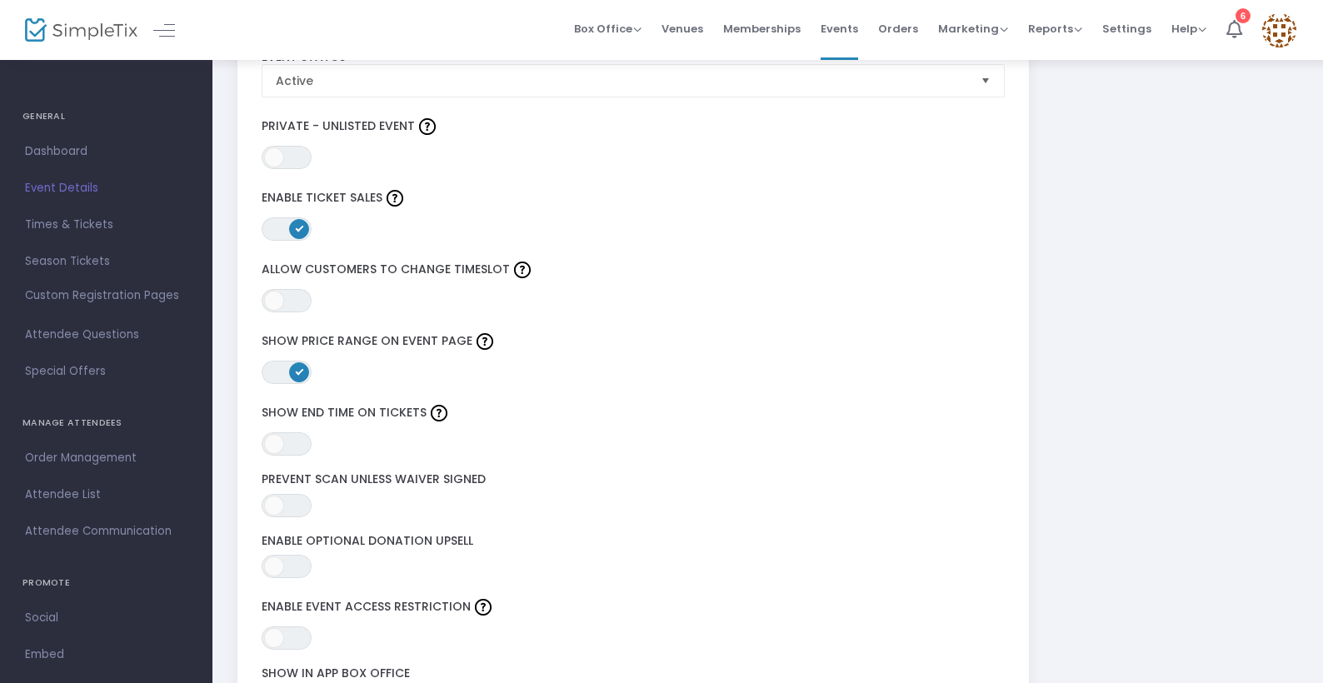
scroll to position [1994, 0]
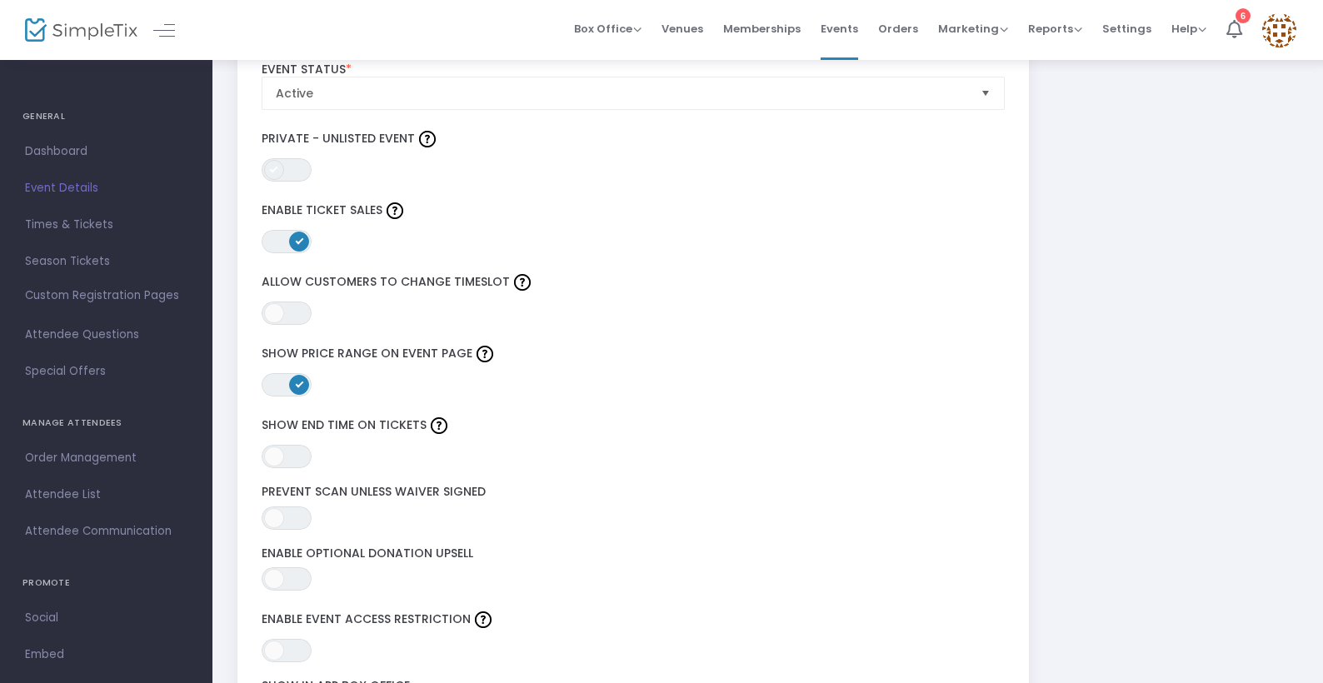
click at [277, 167] on span at bounding box center [274, 170] width 20 height 20
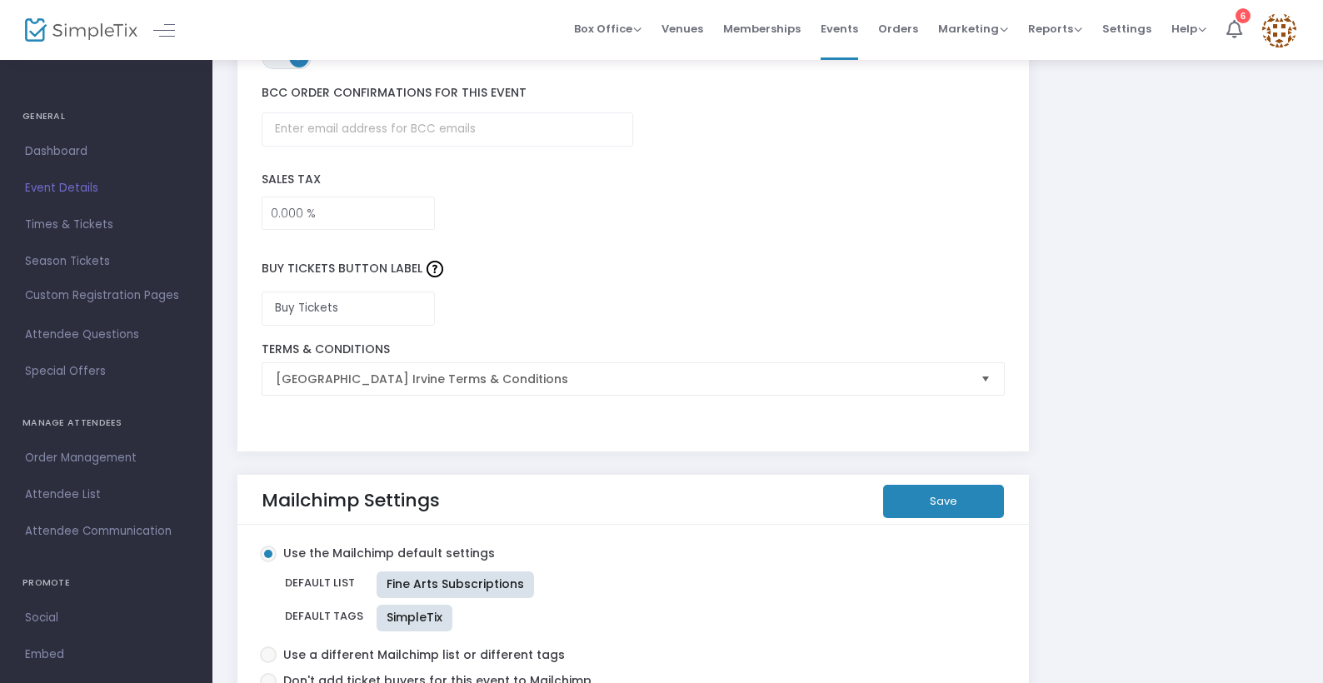
scroll to position [1615, 0]
